Goal: Find specific page/section

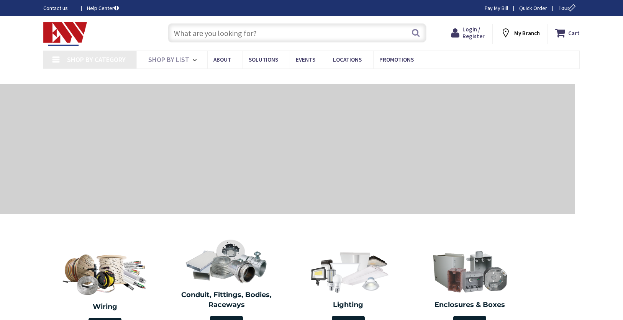
type input "[STREET_ADDRESS]"
click at [269, 31] on input "text" at bounding box center [297, 32] width 259 height 19
paste input "438C805G12"
type input "438C805G12"
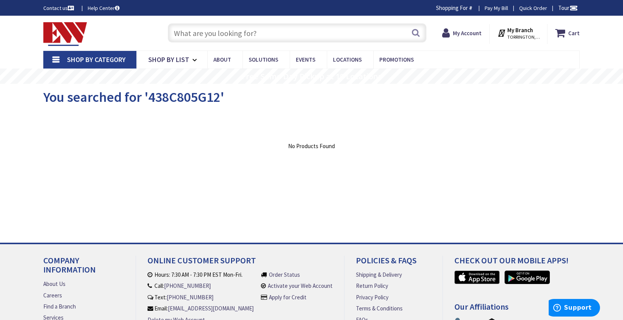
click at [236, 37] on input "text" at bounding box center [297, 32] width 259 height 19
click at [434, 157] on div "View Subcategories Clear all No Products Found We found a particular page for y…" at bounding box center [311, 170] width 536 height 115
